Goal: Information Seeking & Learning: Learn about a topic

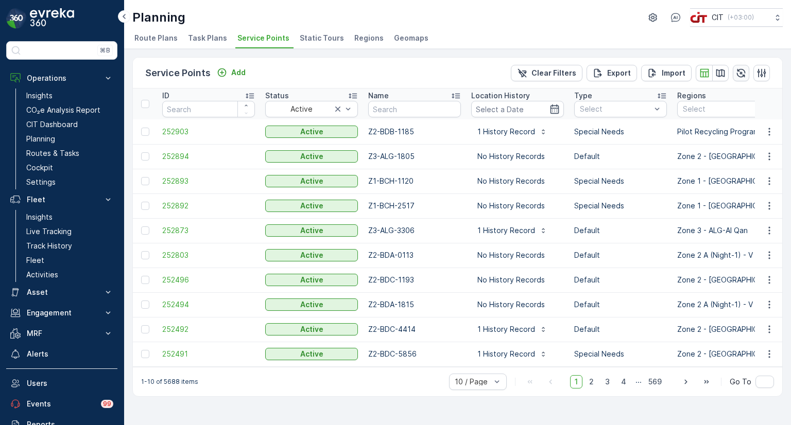
click at [743, 73] on icon "button" at bounding box center [741, 73] width 10 height 10
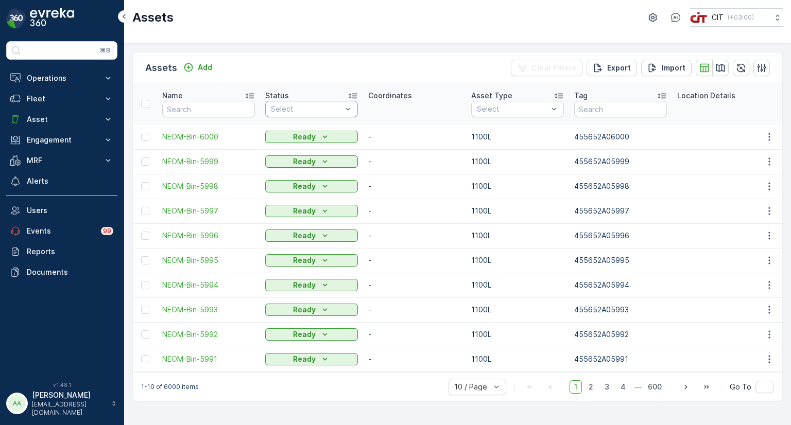
click at [303, 108] on div at bounding box center [306, 109] width 73 height 8
click at [309, 171] on p "On Field" at bounding box center [296, 170] width 29 height 10
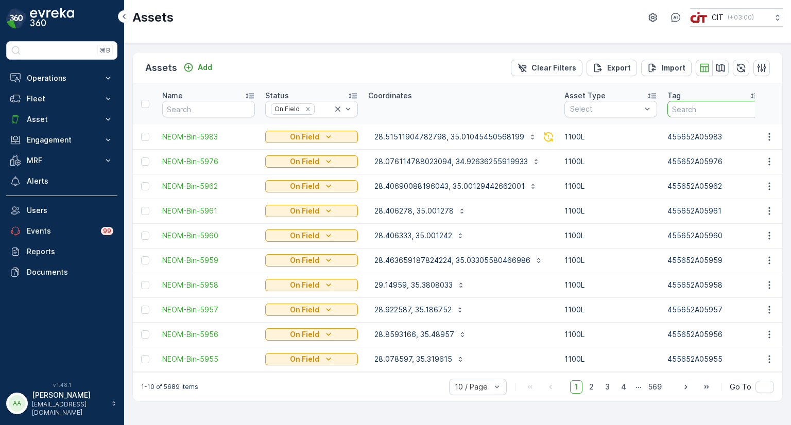
click at [680, 110] on input "text" at bounding box center [713, 109] width 93 height 16
paste input "455652A05912"
type input "455652A05912"
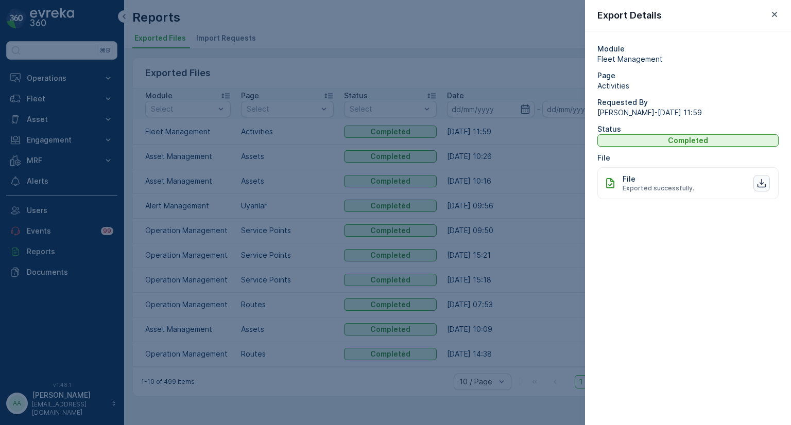
click at [766, 184] on icon "button" at bounding box center [761, 183] width 9 height 9
click at [770, 11] on icon "button" at bounding box center [774, 14] width 10 height 10
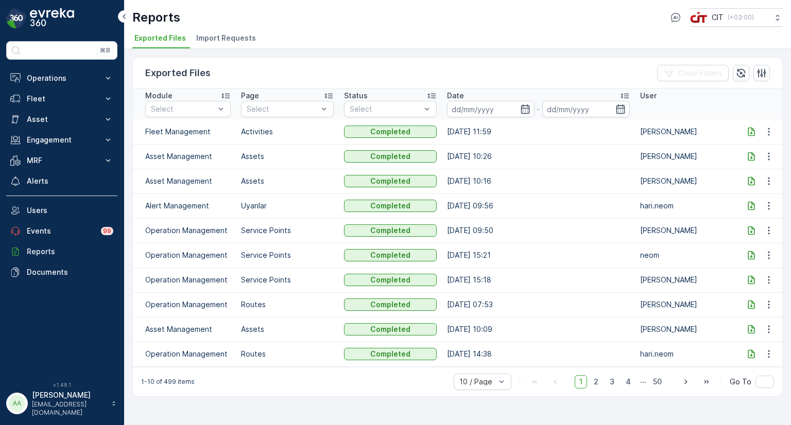
click at [751, 155] on icon at bounding box center [751, 156] width 7 height 9
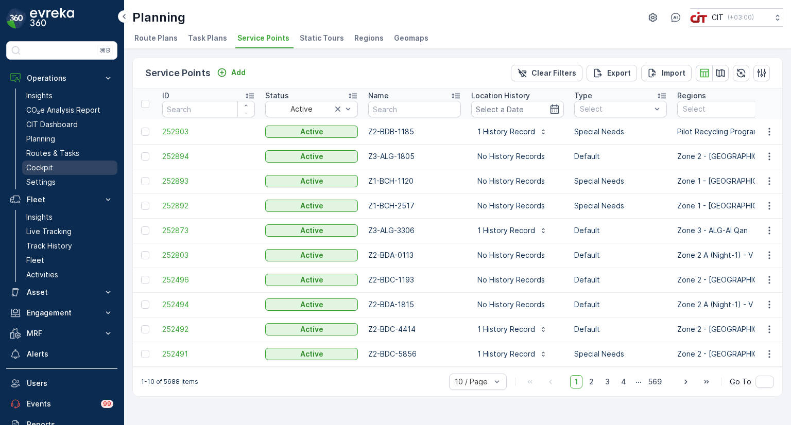
drag, startPoint x: 47, startPoint y: 155, endPoint x: 72, endPoint y: 165, distance: 26.6
click at [47, 155] on p "Routes & Tasks" at bounding box center [52, 153] width 53 height 10
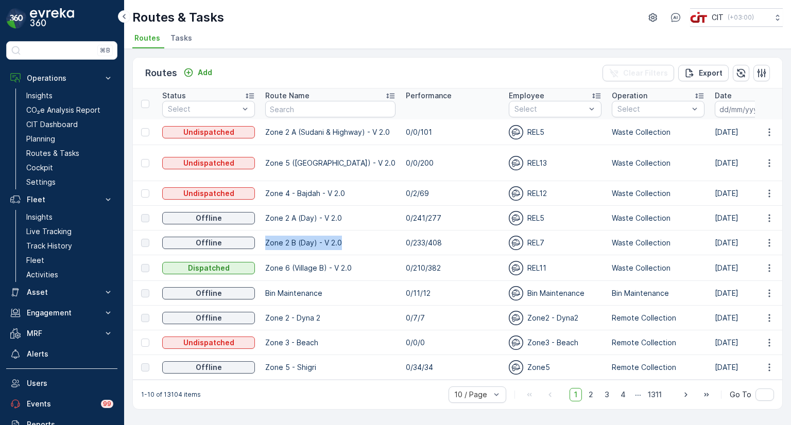
drag, startPoint x: 262, startPoint y: 233, endPoint x: 346, endPoint y: 234, distance: 84.4
click at [346, 234] on td "Zone 2 B (Day) - V 2.0" at bounding box center [330, 243] width 141 height 25
click at [766, 238] on icon "button" at bounding box center [769, 243] width 10 height 10
click at [733, 109] on input at bounding box center [750, 109] width 71 height 16
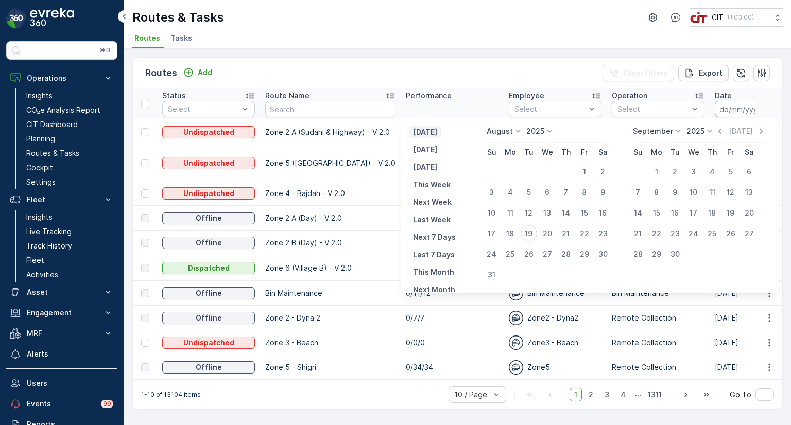
click at [437, 135] on p "[DATE]" at bounding box center [425, 132] width 24 height 10
type input "[DATE]"
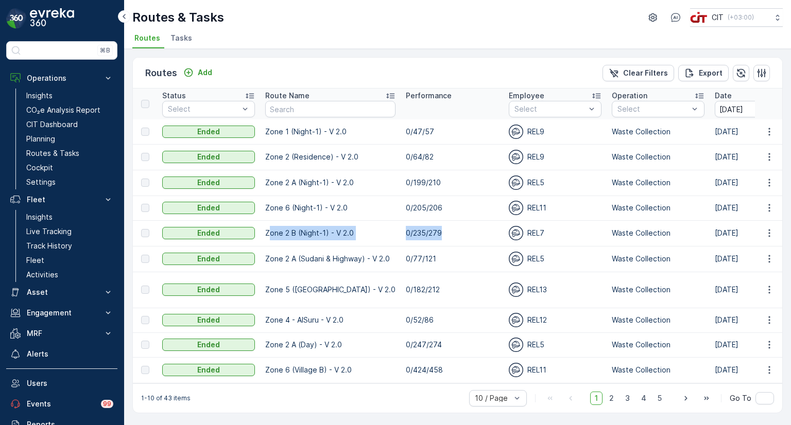
drag, startPoint x: 269, startPoint y: 231, endPoint x: 481, endPoint y: 233, distance: 212.1
click at [770, 233] on icon "button" at bounding box center [769, 233] width 10 height 10
click at [752, 246] on span "See More Details" at bounding box center [745, 247] width 60 height 10
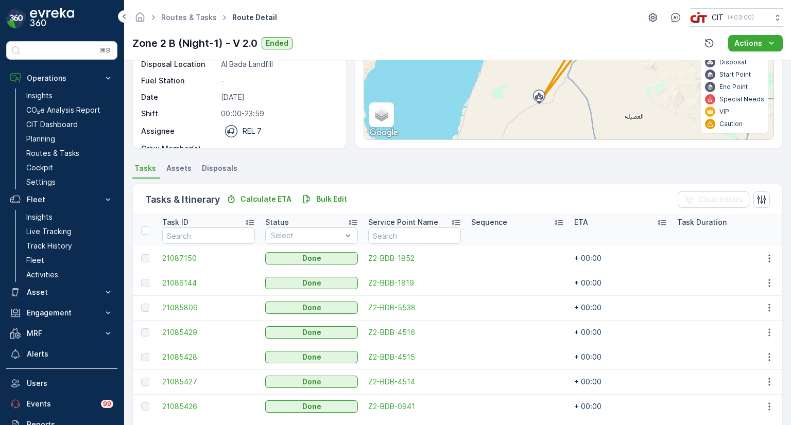
scroll to position [103, 0]
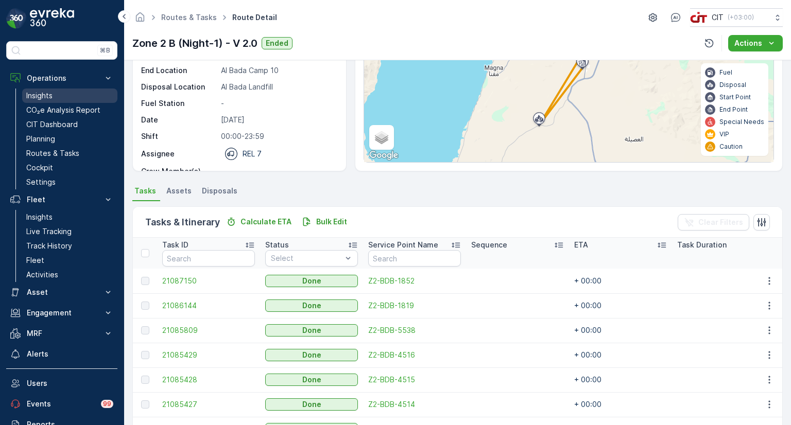
click at [38, 95] on p "Insights" at bounding box center [39, 96] width 26 height 10
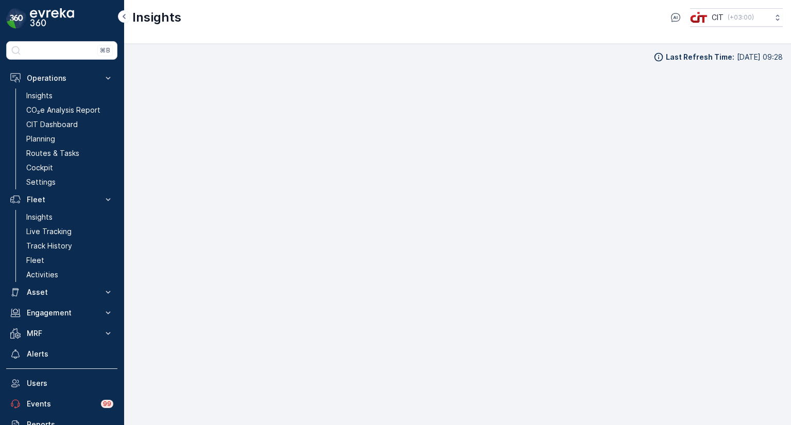
scroll to position [8, 0]
click at [51, 126] on p "CIT Dashboard" at bounding box center [51, 124] width 51 height 10
click at [47, 134] on p "Planning" at bounding box center [40, 139] width 29 height 10
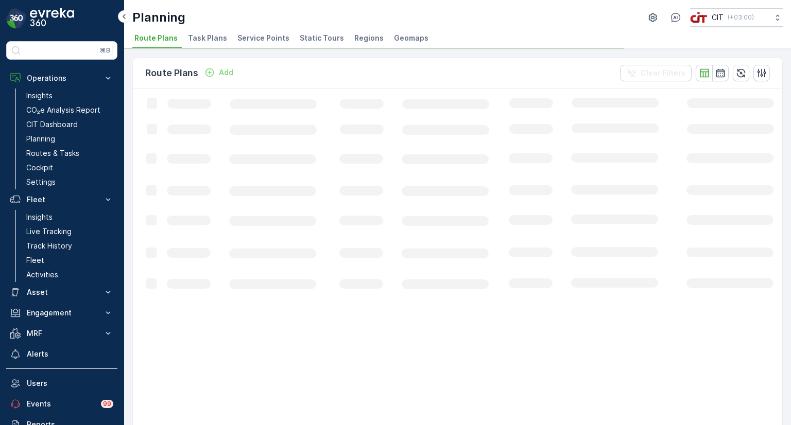
click at [256, 37] on span "Service Points" at bounding box center [263, 38] width 52 height 10
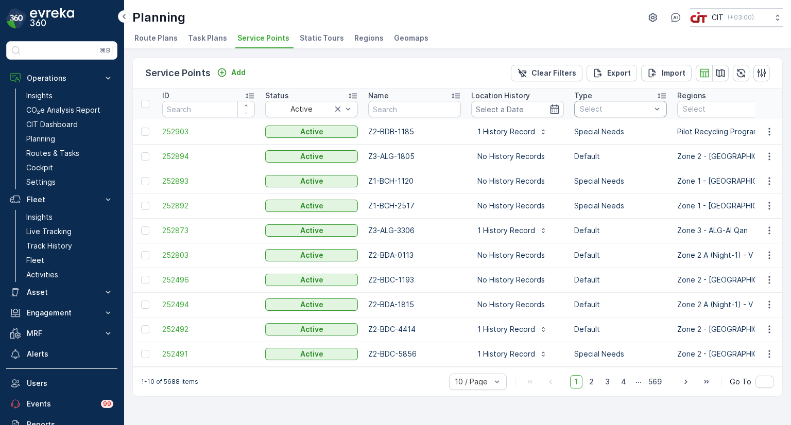
click at [606, 111] on div at bounding box center [615, 109] width 73 height 8
click at [595, 144] on span "Special Needs" at bounding box center [605, 148] width 50 height 8
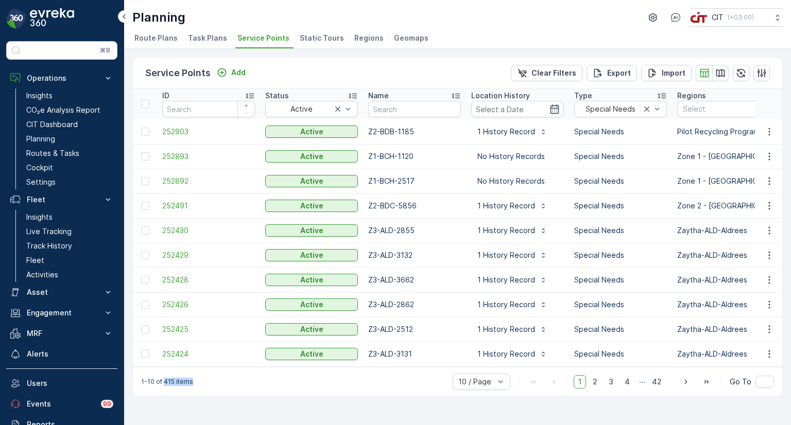
drag, startPoint x: 163, startPoint y: 388, endPoint x: 192, endPoint y: 387, distance: 28.3
click at [192, 387] on div "1-10 of 415 items 10 / Page 1 2 3 4 ... 42 Go To" at bounding box center [457, 381] width 649 height 29
click at [719, 75] on icon "button" at bounding box center [720, 73] width 9 height 8
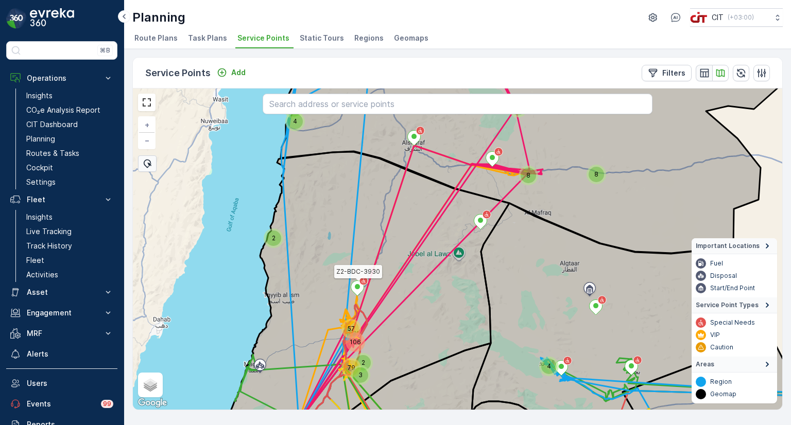
click at [706, 76] on icon "button" at bounding box center [704, 72] width 9 height 9
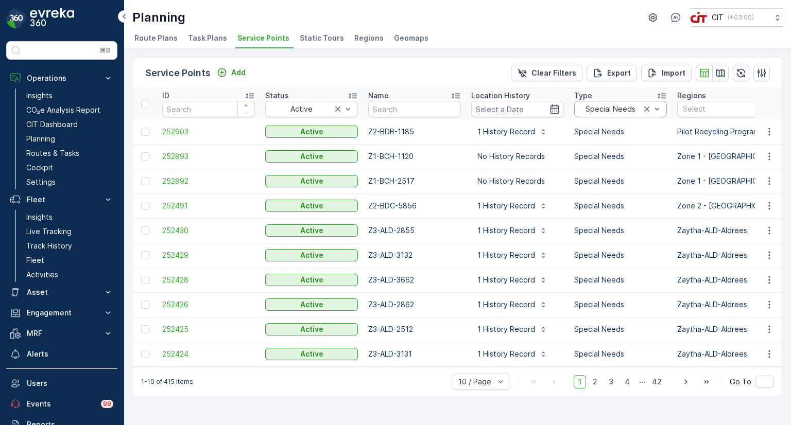
click at [597, 112] on div at bounding box center [610, 109] width 63 height 8
click at [412, 138] on td "Z2-BDB-1185" at bounding box center [414, 131] width 103 height 25
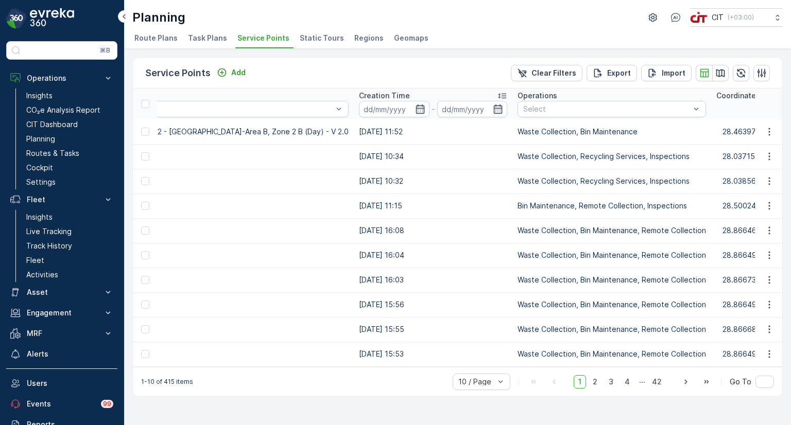
scroll to position [0, 776]
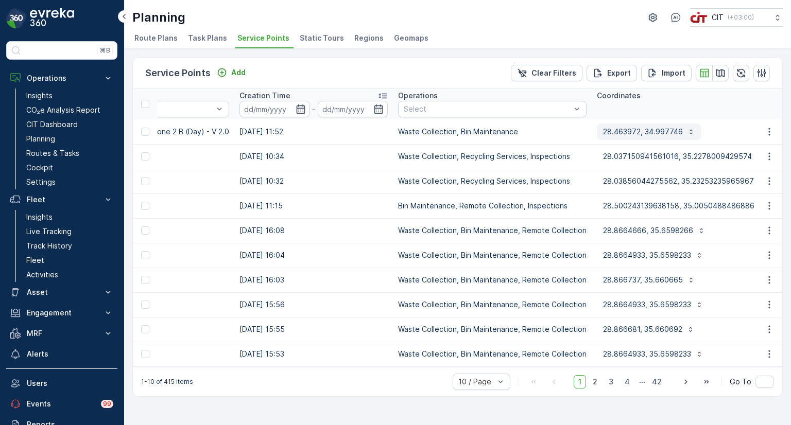
click at [603, 134] on p "28.463972, 34.997746" at bounding box center [643, 132] width 80 height 10
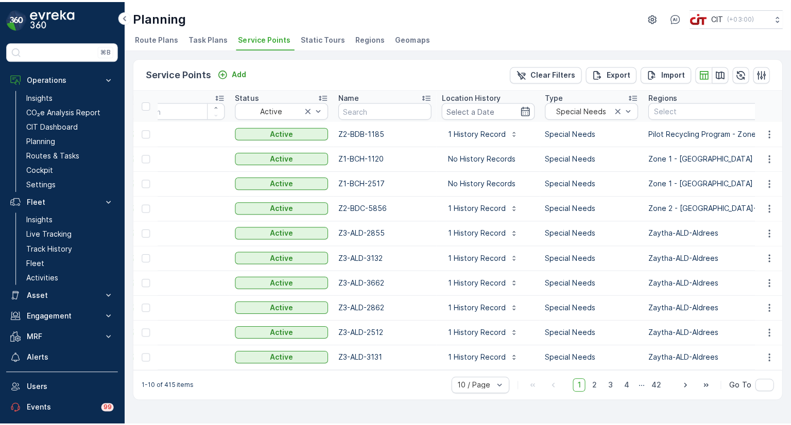
scroll to position [0, 32]
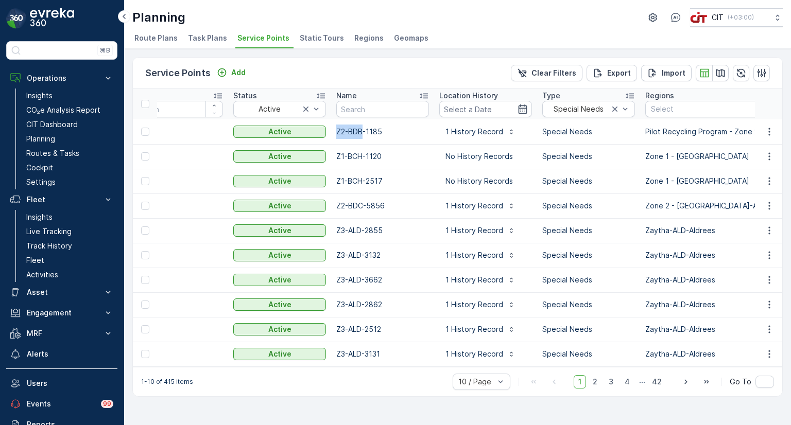
drag, startPoint x: 360, startPoint y: 134, endPoint x: 335, endPoint y: 133, distance: 25.8
click at [335, 133] on td "Z2-BDB-1185" at bounding box center [382, 131] width 103 height 25
drag, startPoint x: 51, startPoint y: 122, endPoint x: 66, endPoint y: 126, distance: 15.5
click at [51, 122] on p "CIT Dashboard" at bounding box center [51, 124] width 51 height 10
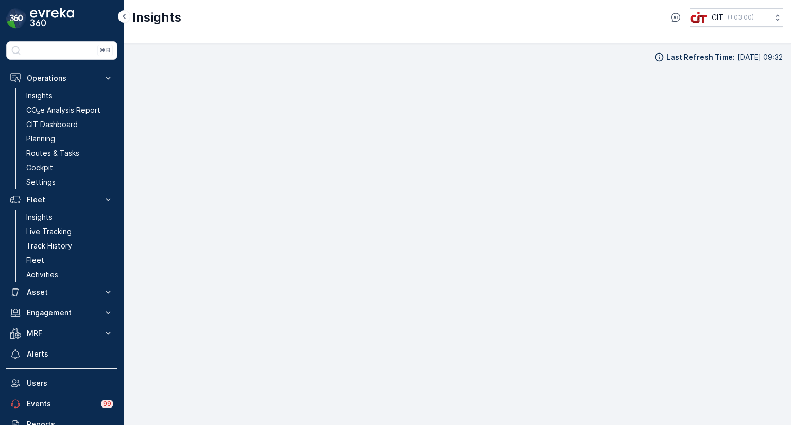
scroll to position [8, 0]
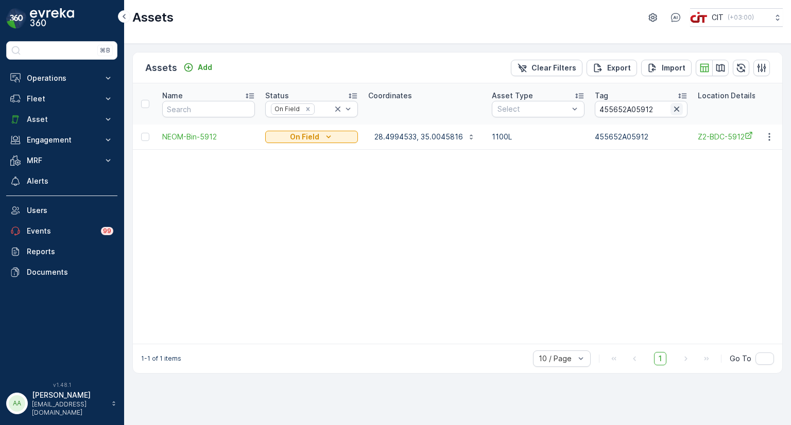
click at [676, 110] on icon "button" at bounding box center [676, 109] width 5 height 5
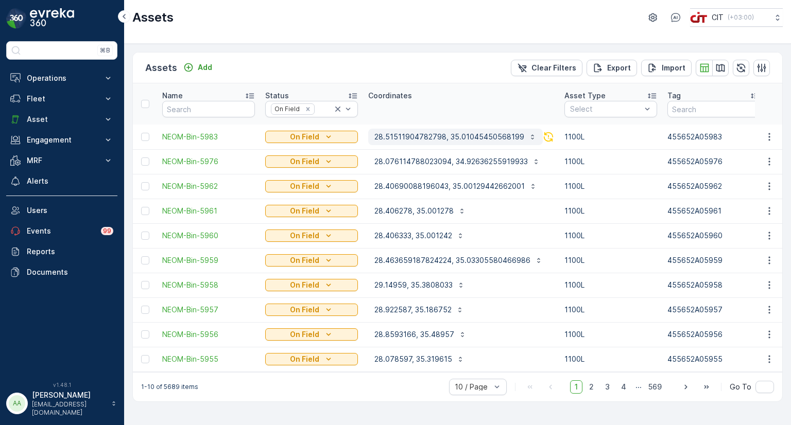
click at [432, 140] on p "28.51511904782798, 35.01045450568199" at bounding box center [449, 137] width 150 height 10
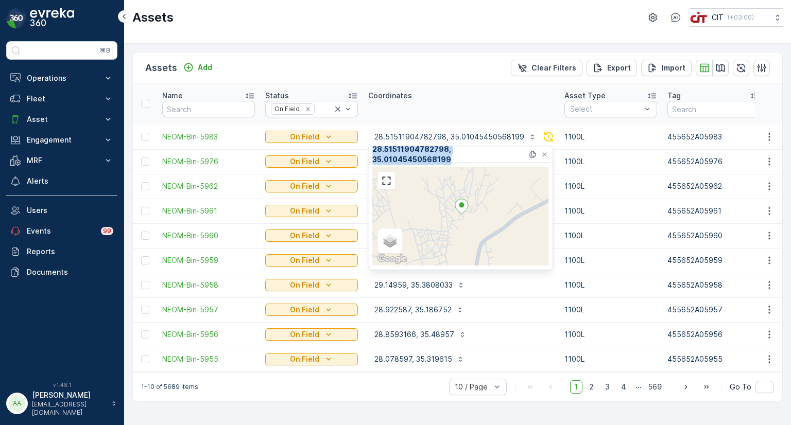
drag, startPoint x: 371, startPoint y: 154, endPoint x: 524, endPoint y: 154, distance: 152.9
click at [524, 154] on div "28.51511904782798, 35.01045450568199" at bounding box center [460, 154] width 184 height 16
